Goal: Complete application form: Complete application form

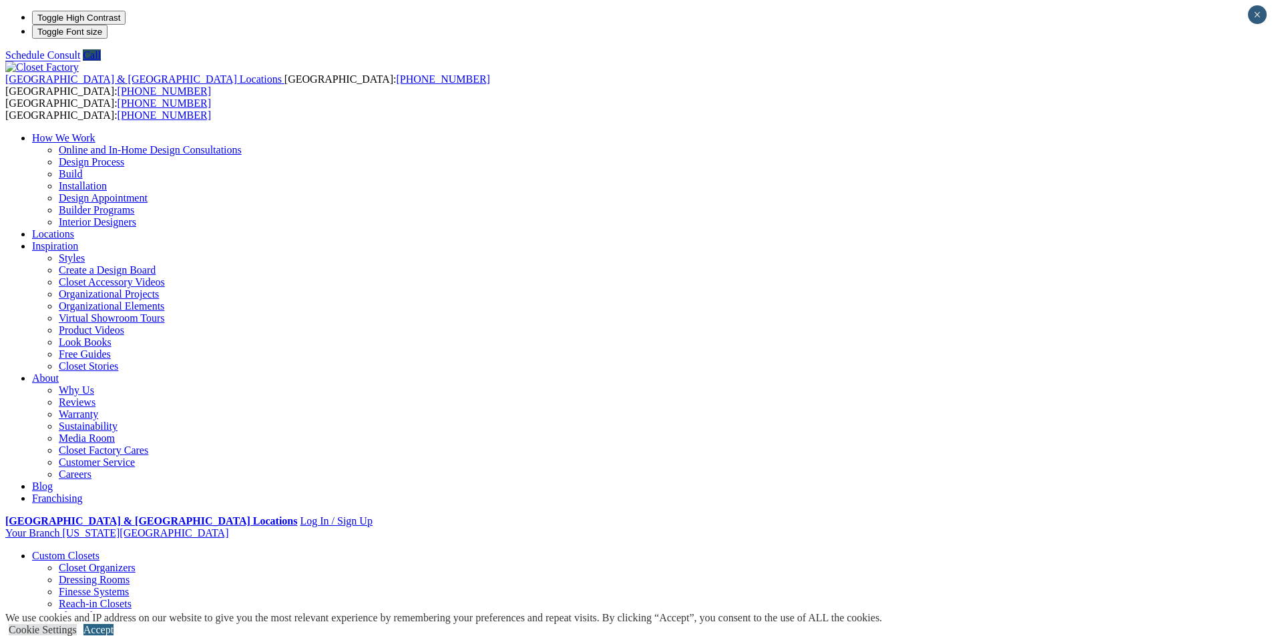
click at [114, 624] on link "Accept" at bounding box center [98, 629] width 30 height 11
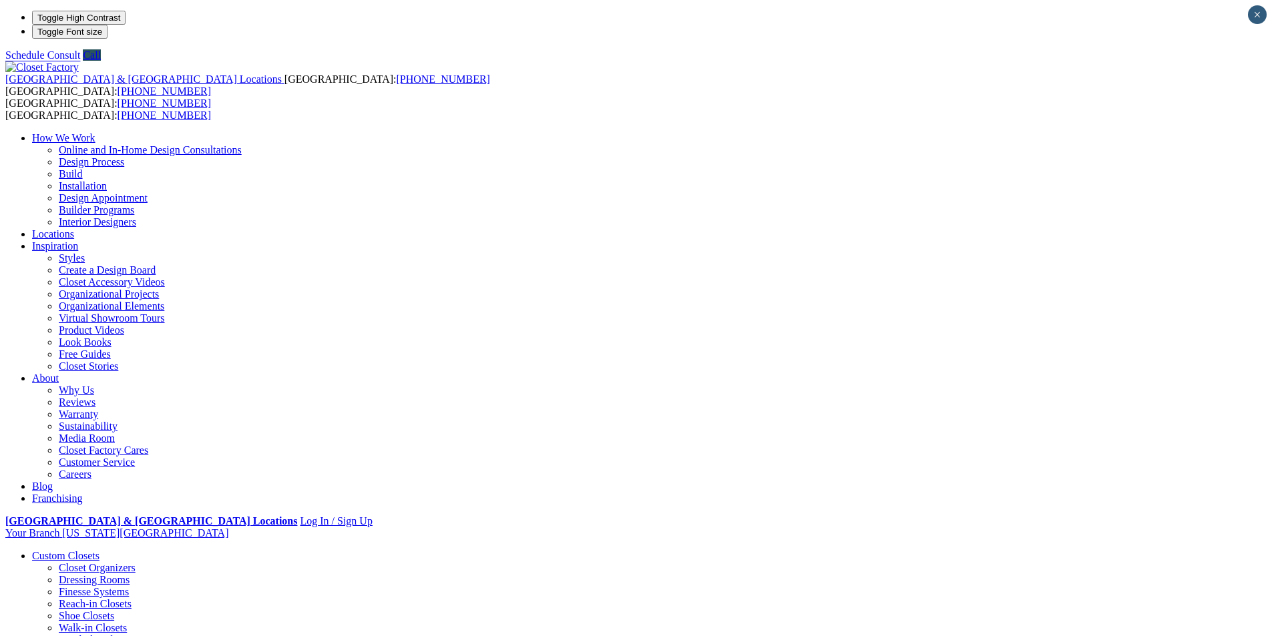
click at [79, 61] on img at bounding box center [41, 67] width 73 height 12
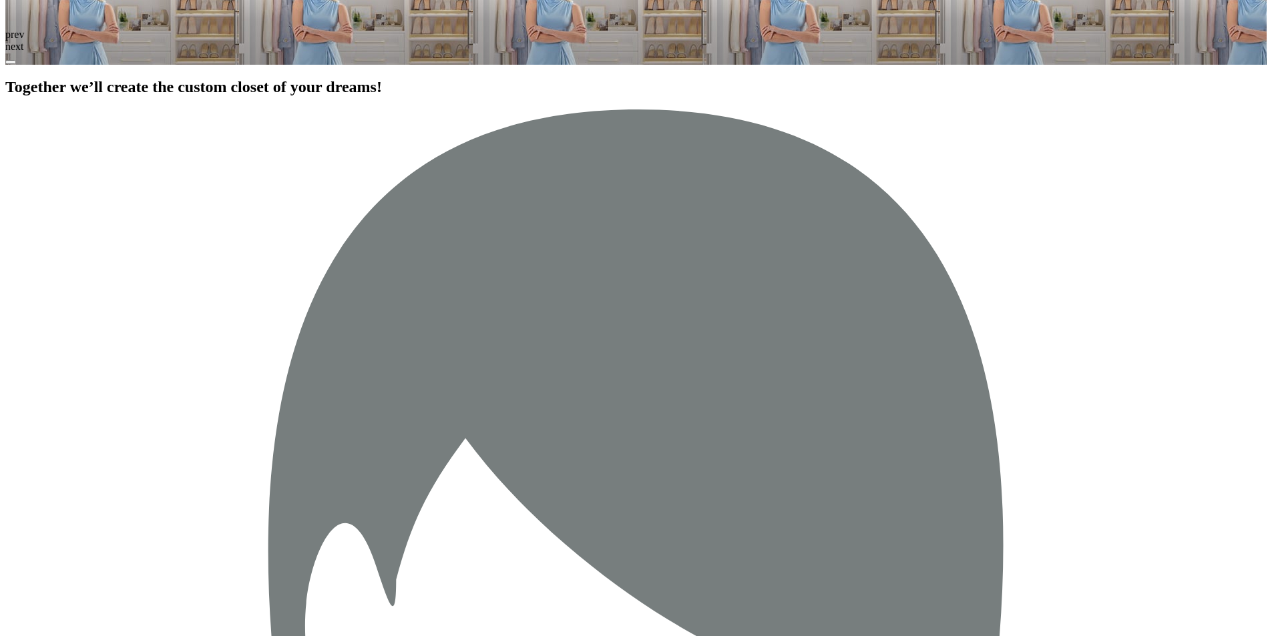
scroll to position [2170, 0]
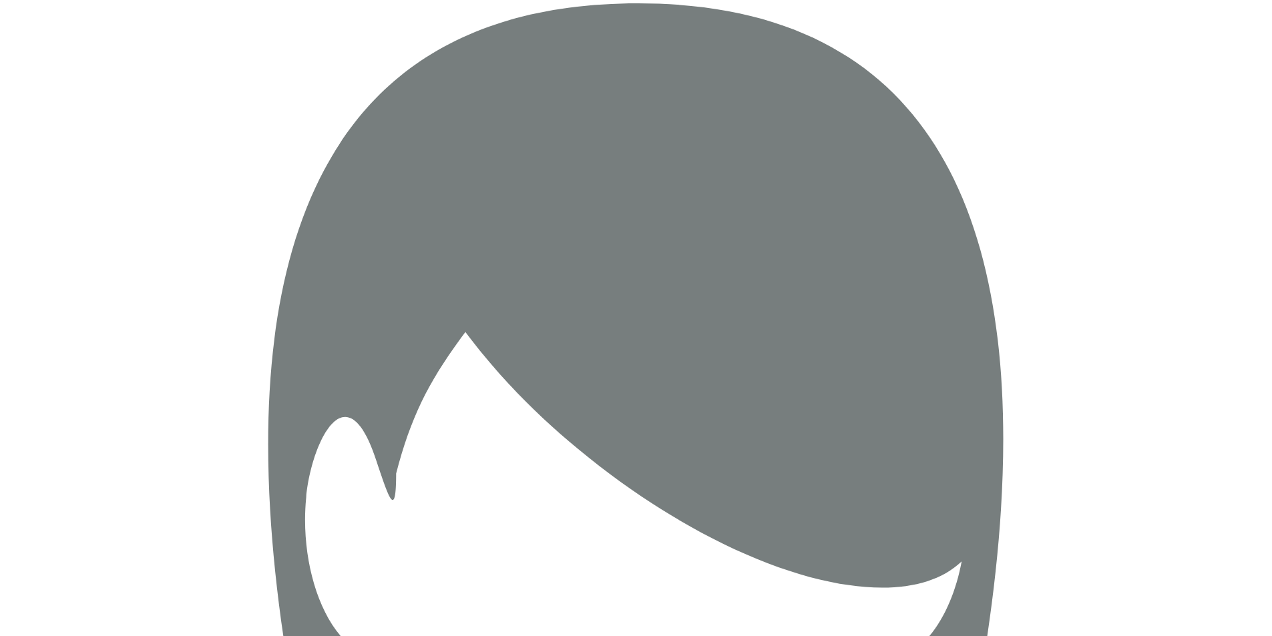
scroll to position [2282, 0]
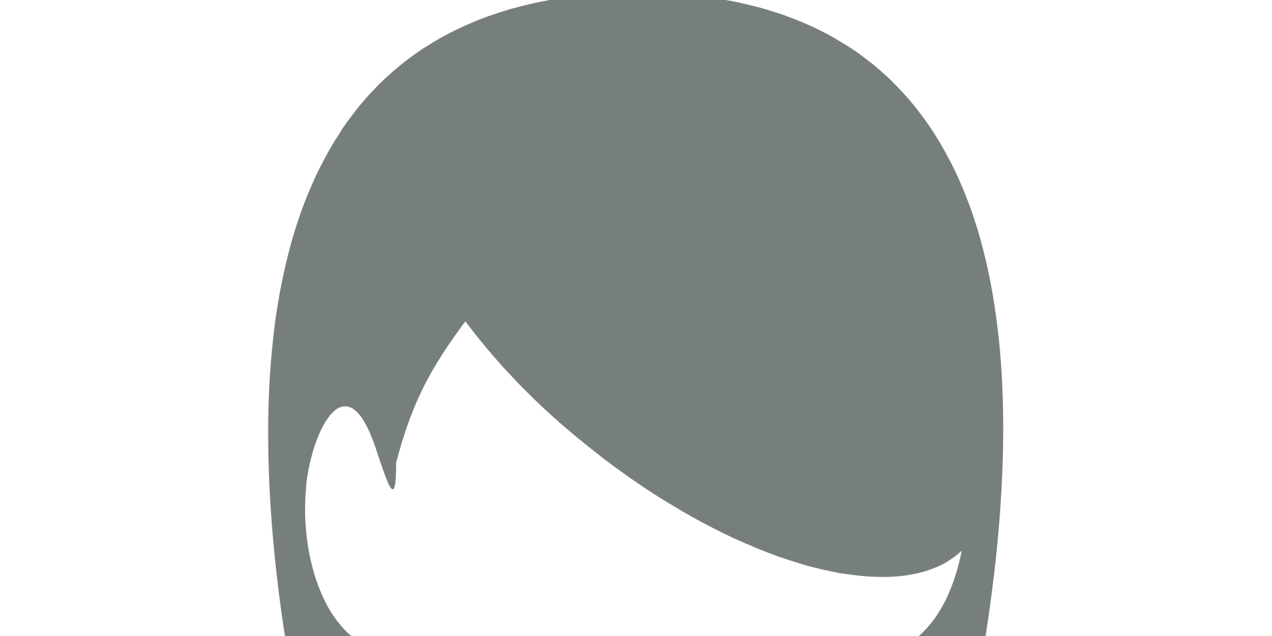
select select
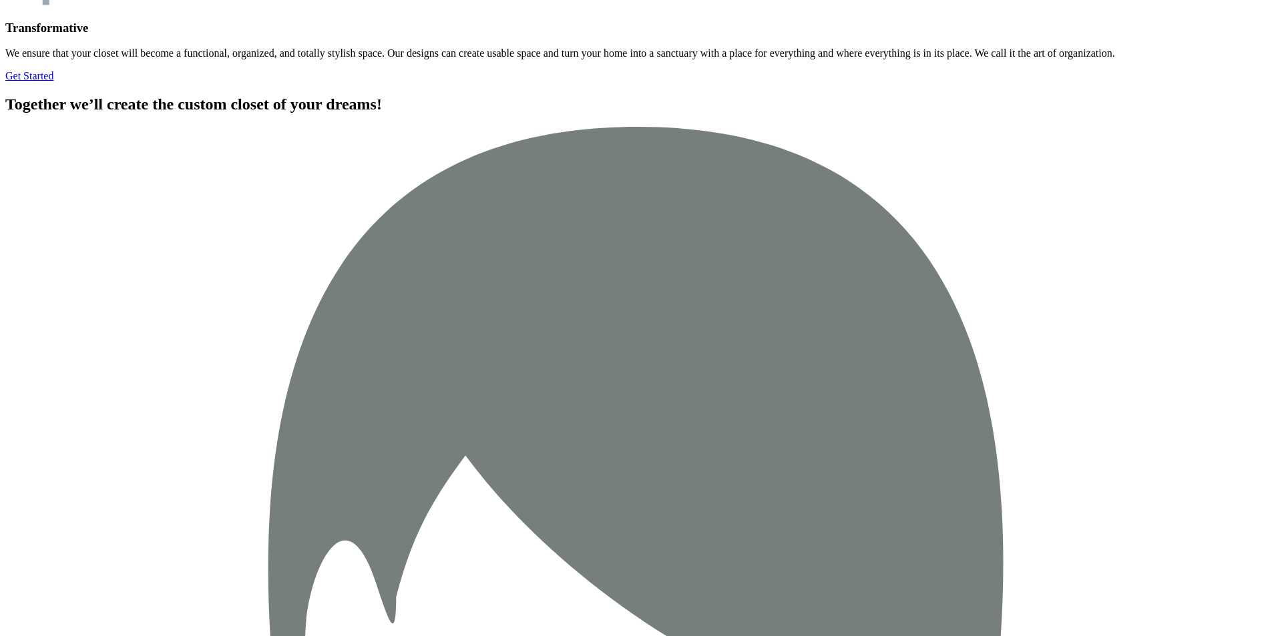
scroll to position [5126, 0]
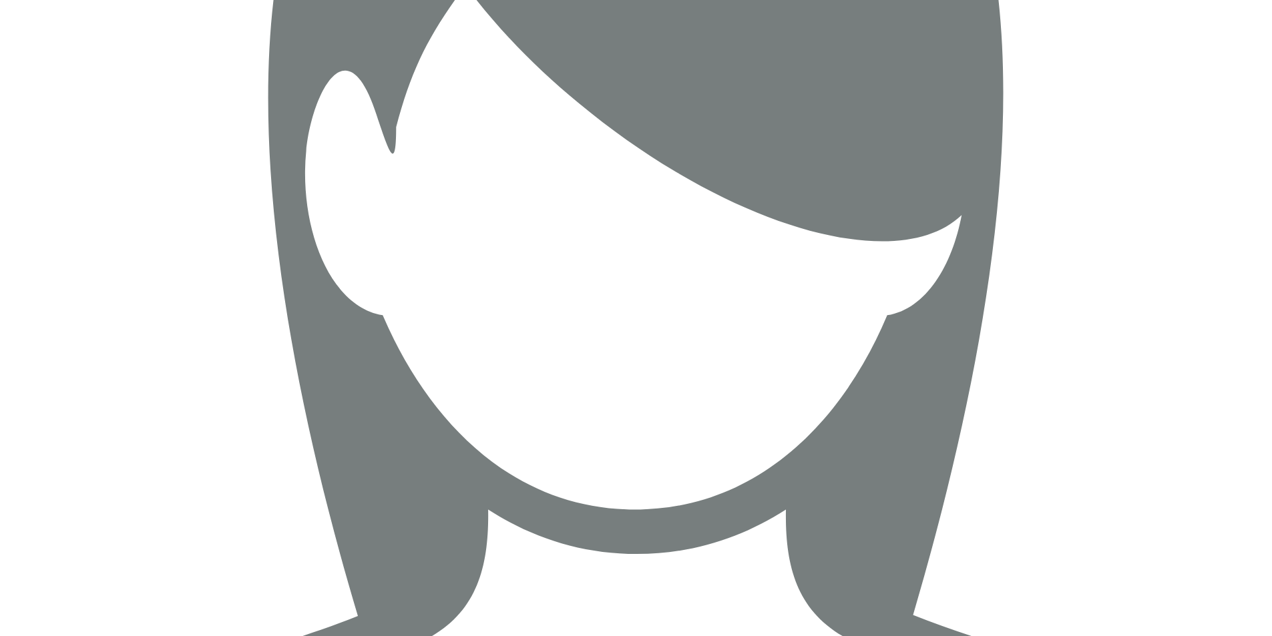
scroll to position [5582, 0]
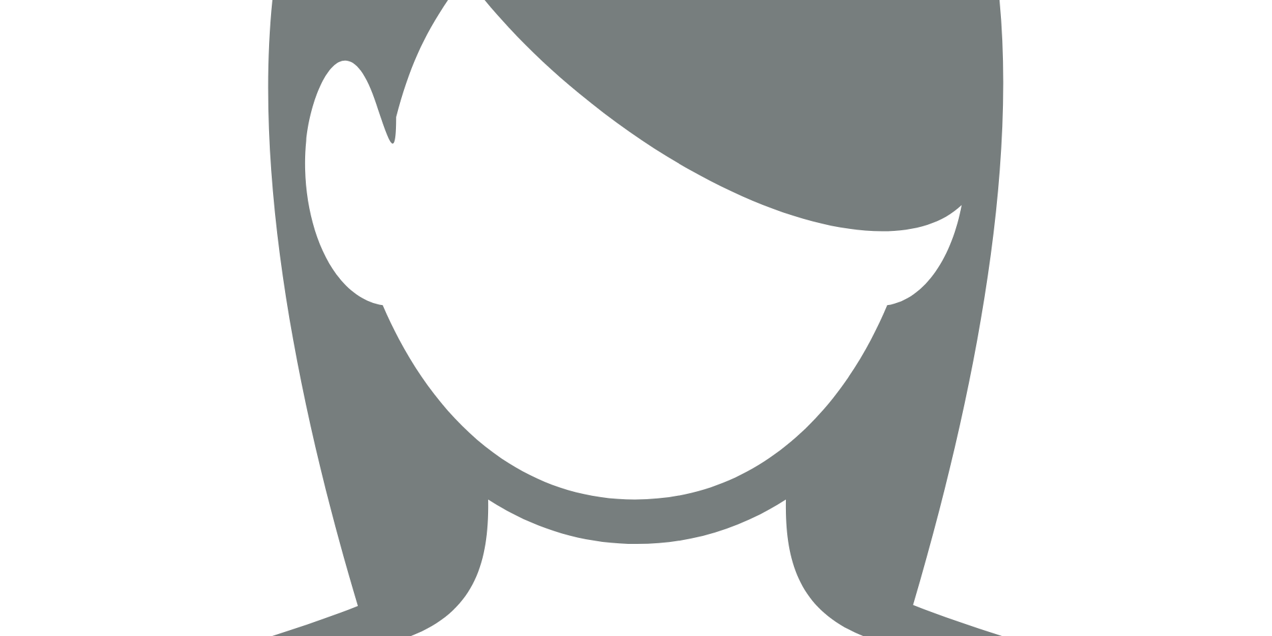
type input "**********"
